Goal: Check status: Check status

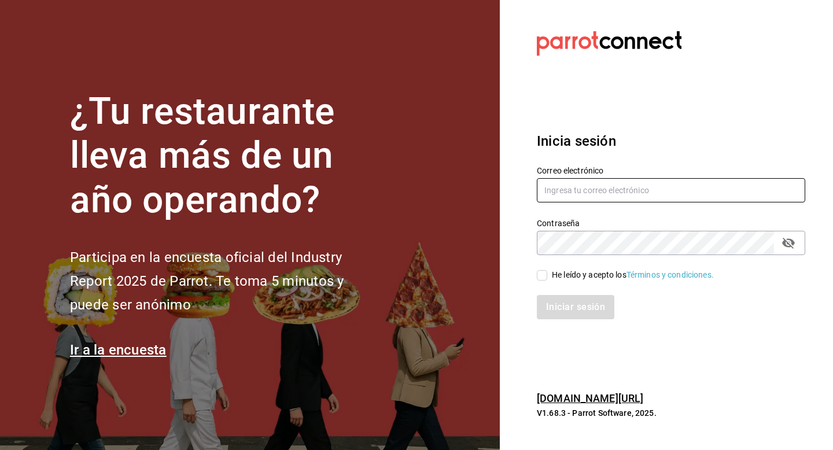
click at [657, 189] on input "text" at bounding box center [671, 190] width 268 height 24
type input "[EMAIL_ADDRESS][DOMAIN_NAME]"
click at [553, 277] on div "He leído y acepto los Términos y condiciones." at bounding box center [633, 275] width 162 height 12
click at [547, 277] on input "He leído y acepto los Términos y condiciones." at bounding box center [542, 275] width 10 height 10
checkbox input "true"
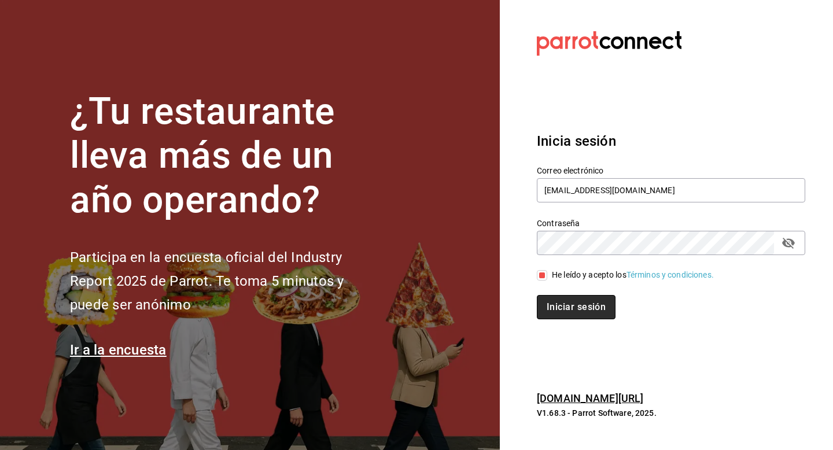
click at [556, 303] on button "Iniciar sesión" at bounding box center [576, 307] width 79 height 24
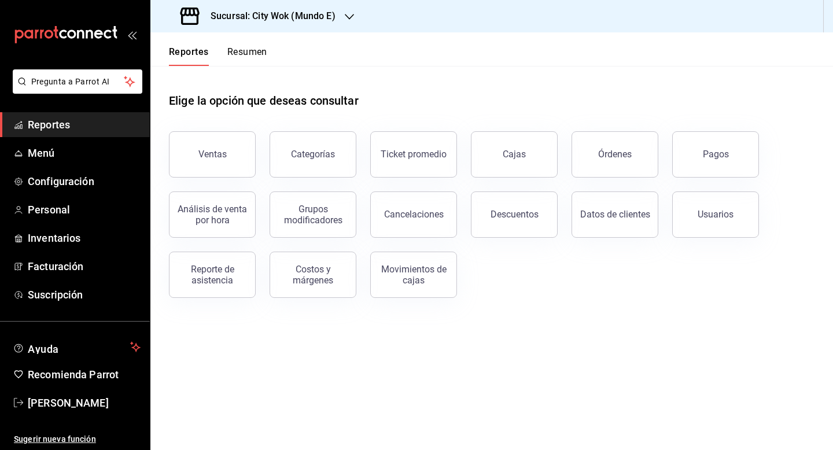
click at [246, 50] on button "Resumen" at bounding box center [247, 56] width 40 height 20
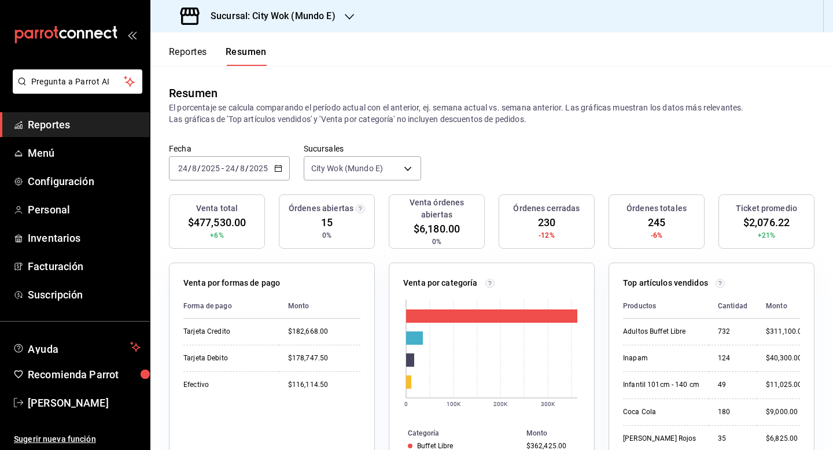
click at [250, 23] on h3 "Sucursal: City Wok (Mundo E)" at bounding box center [268, 16] width 134 height 14
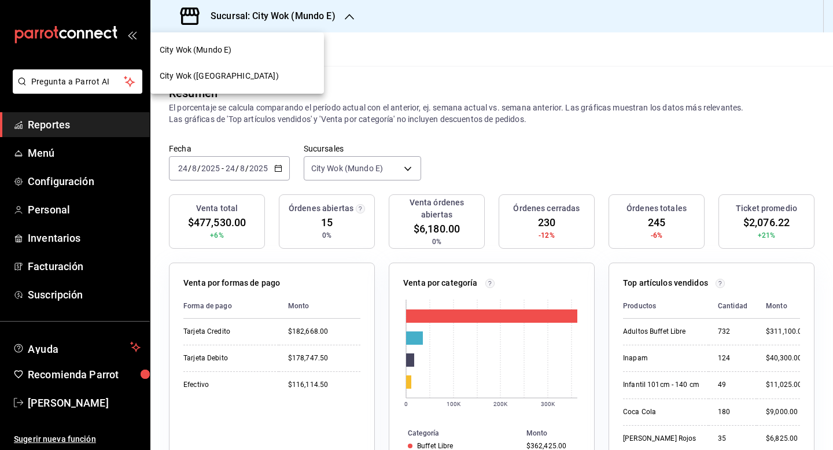
click at [258, 69] on div "City Wok (Tepeyac)" at bounding box center [236, 76] width 173 height 26
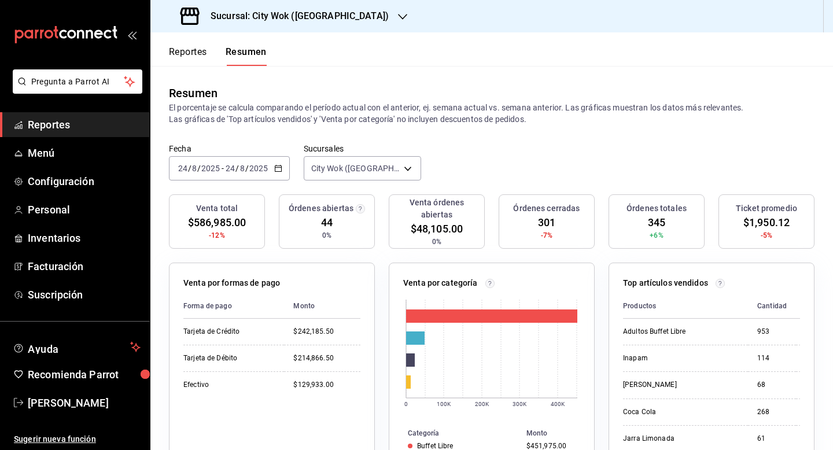
click at [268, 168] on div "2025-08-24 24 / 8 / 2025 - 2025-08-24 24 / 8 / 2025" at bounding box center [229, 168] width 121 height 24
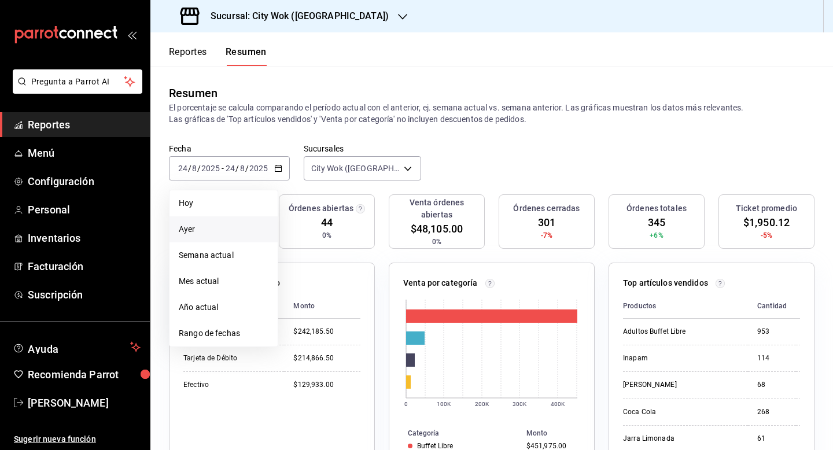
click at [227, 227] on span "Ayer" at bounding box center [224, 229] width 90 height 12
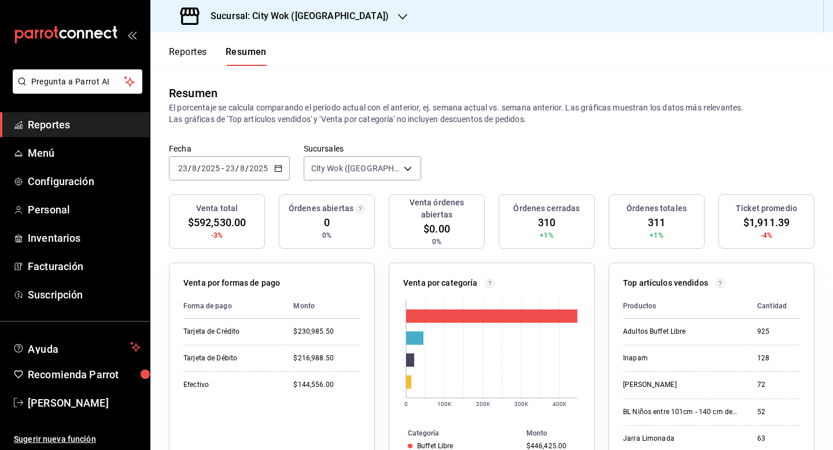
click at [274, 162] on div "2025-08-23 23 / 8 / 2025 - 2025-08-23 23 / 8 / 2025" at bounding box center [229, 168] width 121 height 24
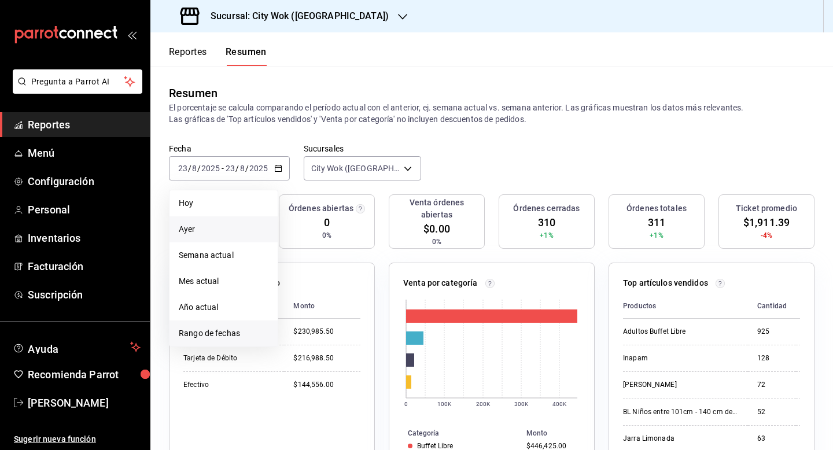
click at [249, 332] on span "Rango de fechas" at bounding box center [224, 333] width 90 height 12
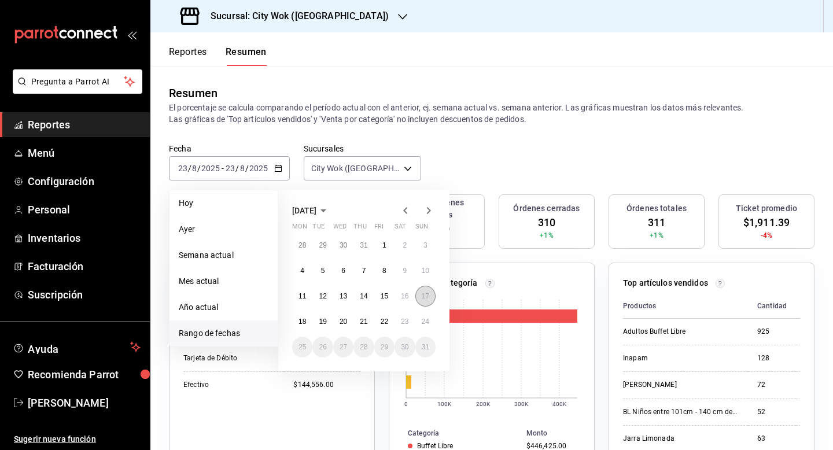
click at [433, 289] on button "17" at bounding box center [425, 296] width 20 height 21
click at [460, 180] on div "August 2025 Mon Tue Wed Thu Fri Sat Sun 28 29 30 31 1 2 3 4 5 6 7 8 9 10 11 12 …" at bounding box center [379, 275] width 202 height 191
click at [430, 292] on button "17" at bounding box center [425, 296] width 20 height 21
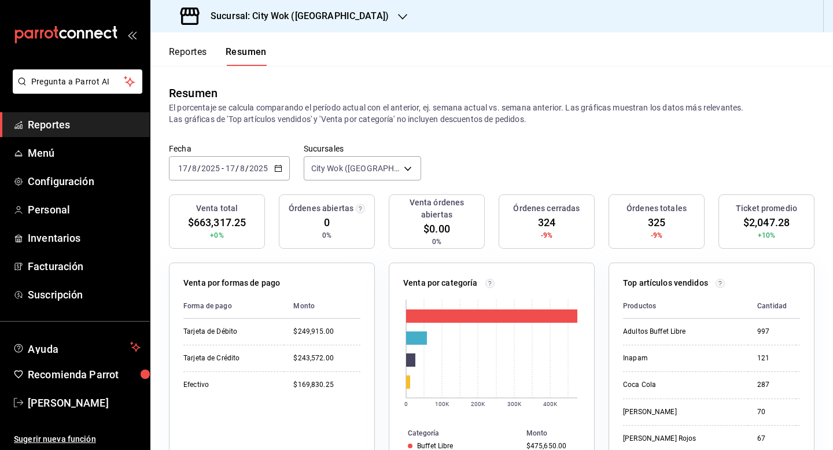
click at [261, 178] on div "2025-08-17 17 / 8 / 2025 - 2025-08-17 17 / 8 / 2025" at bounding box center [229, 168] width 121 height 24
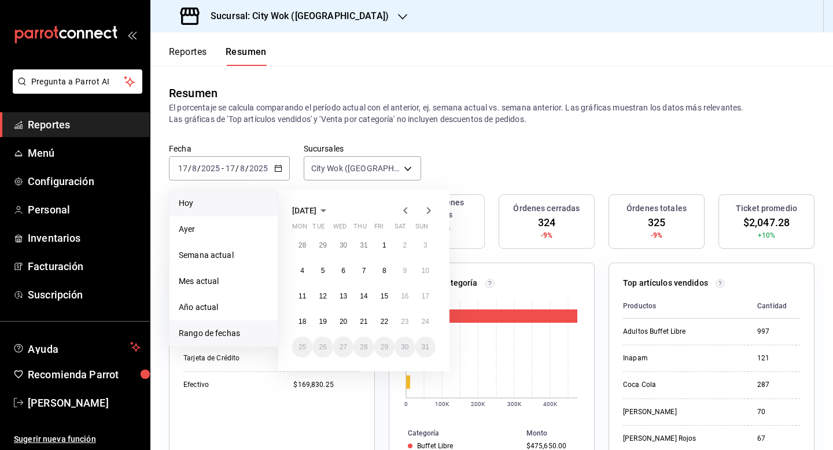
click at [233, 207] on span "Hoy" at bounding box center [224, 203] width 90 height 12
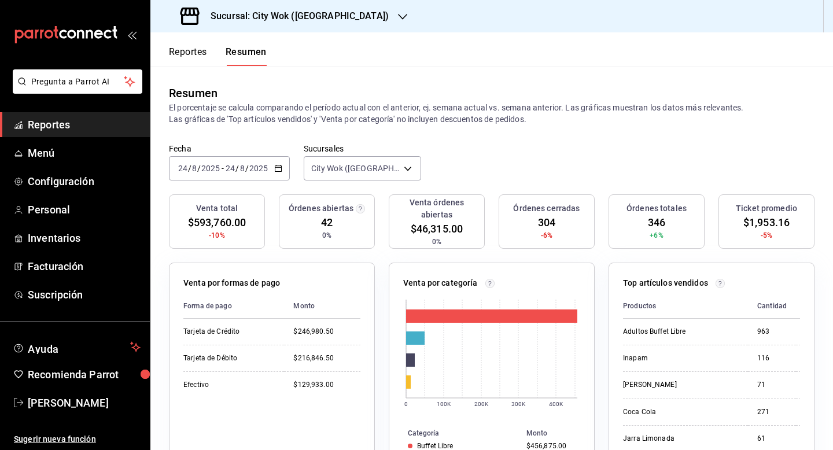
click at [327, 17] on h3 "Sucursal: City Wok (Tepeyac)" at bounding box center [294, 16] width 187 height 14
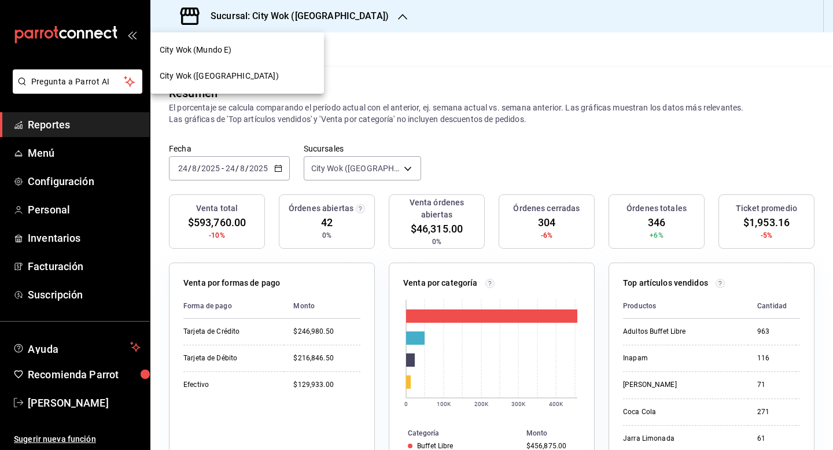
click at [265, 50] on div "City Wok (Mundo E)" at bounding box center [237, 50] width 155 height 12
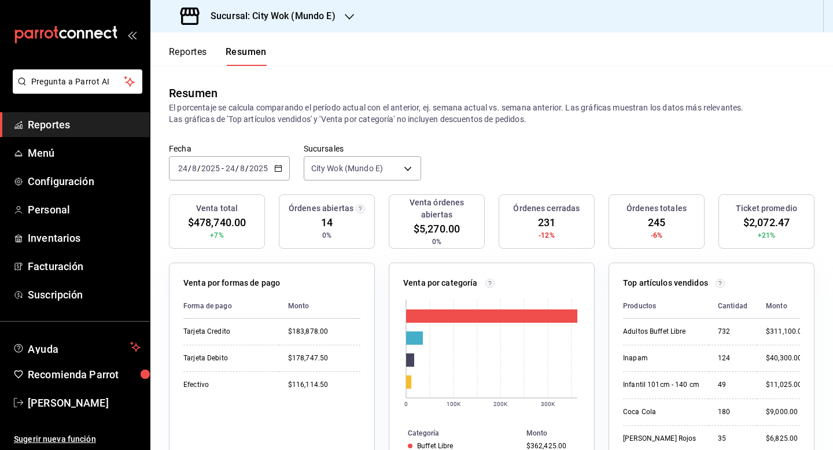
click at [244, 5] on div "Sucursal: City Wok (Mundo E)" at bounding box center [259, 16] width 199 height 32
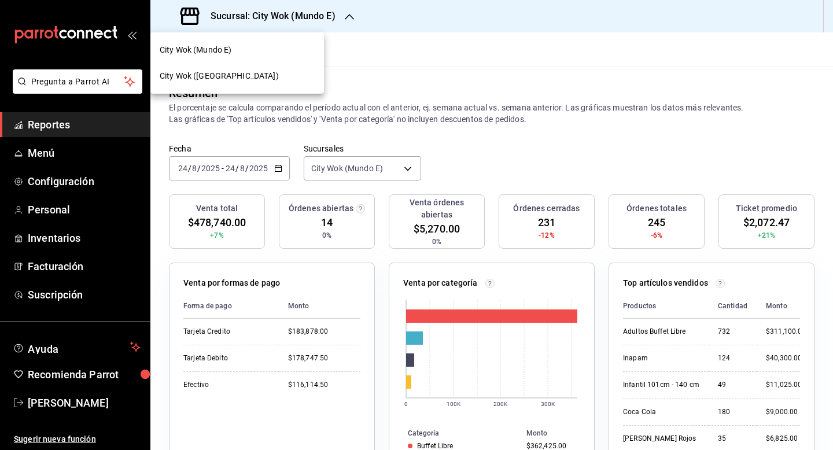
click at [227, 70] on span "City Wok (Tepeyac)" at bounding box center [219, 76] width 119 height 12
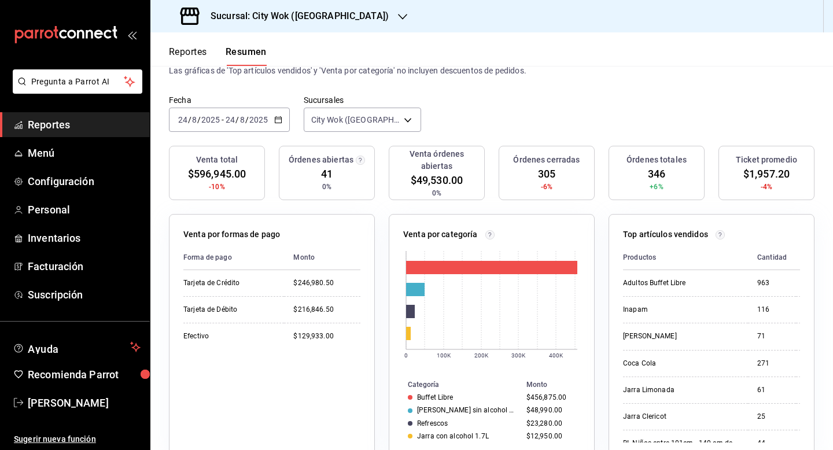
scroll to position [51, 0]
